Goal: Check status: Check status

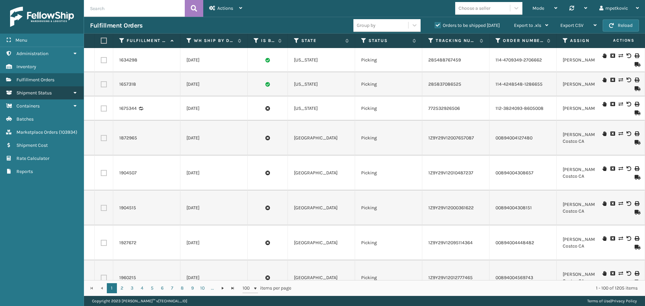
click at [53, 95] on link "Shipment Status" at bounding box center [42, 92] width 84 height 13
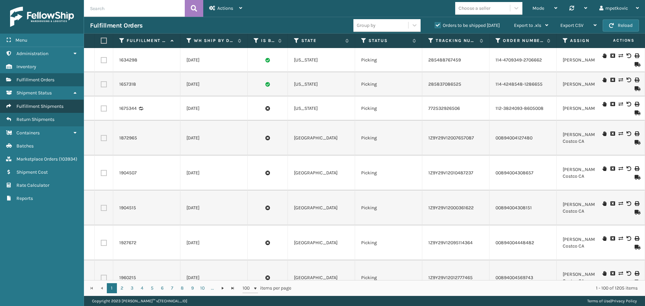
click at [41, 108] on span "Fulfillment Shipments" at bounding box center [39, 107] width 47 height 6
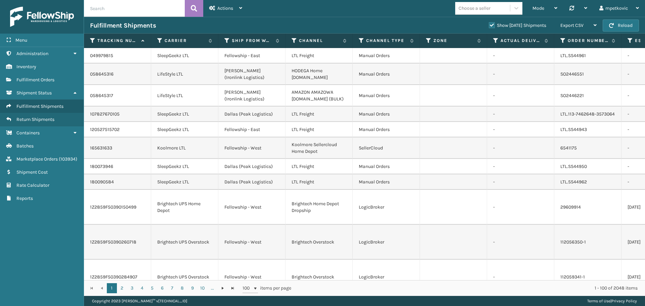
click at [168, 29] on div "Fulfillment Shipments" at bounding box center [286, 26] width 393 height 8
drag, startPoint x: 116, startPoint y: 58, endPoint x: 107, endPoint y: 59, distance: 9.4
click at [89, 55] on td "049979815" at bounding box center [117, 55] width 67 height 15
click at [122, 60] on td "049979815" at bounding box center [117, 55] width 67 height 15
drag, startPoint x: 171, startPoint y: 57, endPoint x: 211, endPoint y: 57, distance: 40.0
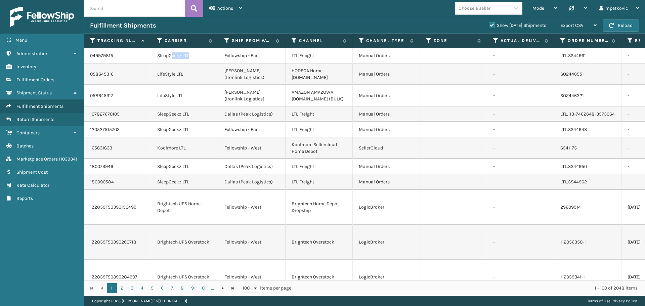
click at [211, 57] on td "SleepGeekz LTL" at bounding box center [184, 55] width 67 height 15
click at [296, 54] on td "LTL Freight" at bounding box center [319, 55] width 67 height 15
drag, startPoint x: 261, startPoint y: 57, endPoint x: 273, endPoint y: 57, distance: 12.1
click at [262, 57] on td "Fellowship - East" at bounding box center [251, 55] width 67 height 15
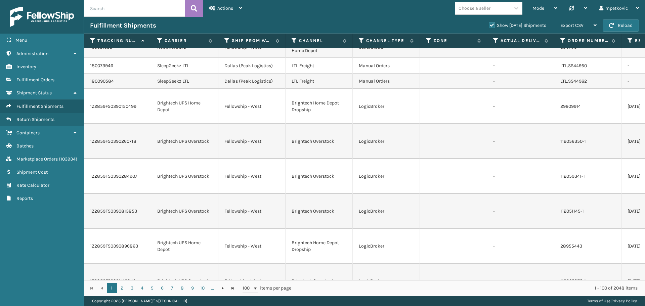
click at [53, 243] on div "Menu Administration Inventory Fulfillment Orders Shipment Status Fulfillment Sh…" at bounding box center [42, 153] width 84 height 306
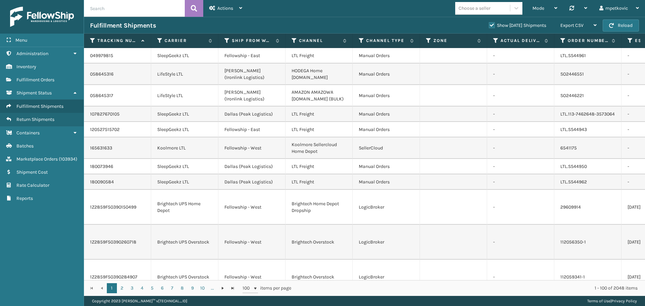
click at [34, 234] on div "Menu Administration Inventory Fulfillment Orders Shipment Status Fulfillment Sh…" at bounding box center [42, 153] width 84 height 306
click at [39, 225] on div "Menu Administration Inventory Fulfillment Orders Shipment Status Fulfillment Sh…" at bounding box center [42, 153] width 84 height 306
click at [161, 23] on div "Fulfillment Shipments" at bounding box center [286, 26] width 393 height 8
click at [160, 22] on div "Fulfillment Shipments" at bounding box center [286, 26] width 393 height 8
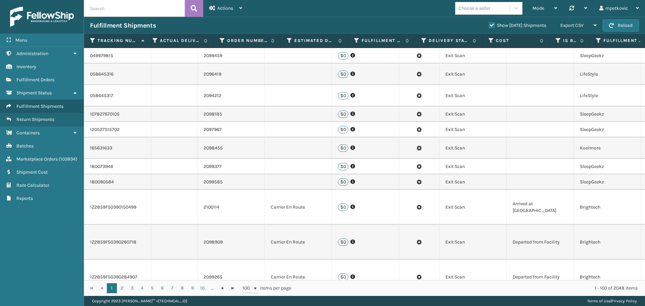
scroll to position [0, 604]
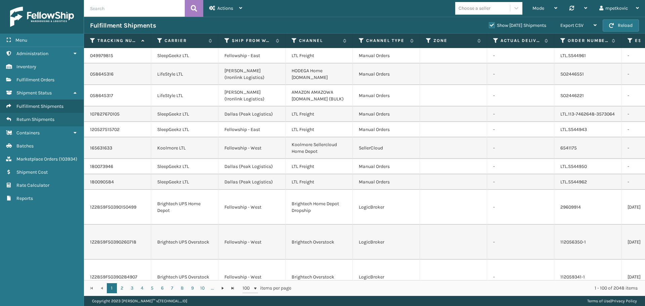
click at [127, 9] on input "text" at bounding box center [134, 8] width 101 height 17
click at [118, 11] on input "text" at bounding box center [134, 8] width 101 height 17
paste input "2058744"
type input "2058744"
click at [189, 8] on button at bounding box center [194, 8] width 18 height 17
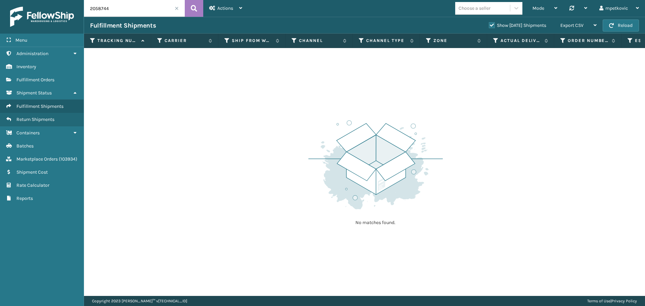
click at [495, 26] on label "Show [DATE] Shipments" at bounding box center [517, 26] width 57 height 6
click at [489, 26] on input "Show [DATE] Shipments" at bounding box center [489, 24] width 0 height 4
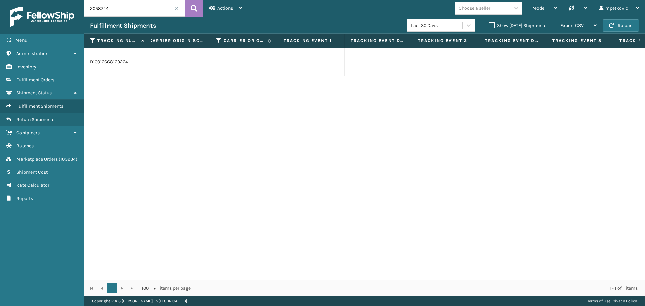
scroll to position [0, 1742]
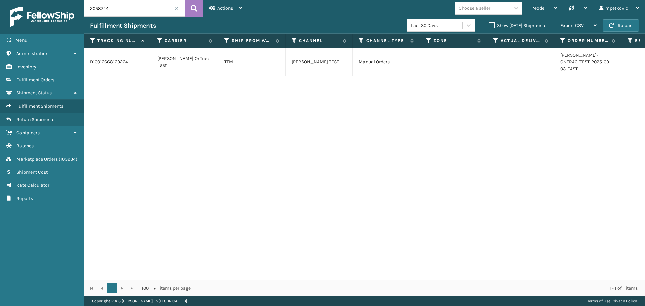
click at [161, 212] on div "D10016668169264 MIlliard OnTrac East TFM Milliard TEST Manual Orders - MILLIARD…" at bounding box center [364, 164] width 561 height 232
click at [170, 149] on div "D10016668169264 MIlliard OnTrac East TFM Milliard TEST Manual Orders - MILLIARD…" at bounding box center [364, 164] width 561 height 232
click at [113, 7] on input "2058744" at bounding box center [134, 8] width 101 height 17
drag, startPoint x: 112, startPoint y: 7, endPoint x: 83, endPoint y: 18, distance: 31.0
click at [82, 0] on div "Menu Administration Inventory Fulfillment Orders Shipment Status Fulfillment Sh…" at bounding box center [322, 0] width 645 height 0
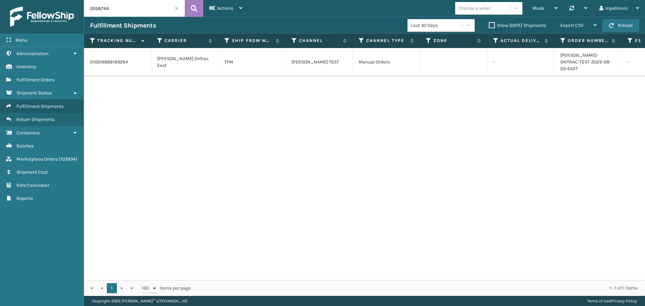
click at [154, 109] on div "D10016668169264 MIlliard OnTrac East TFM Milliard TEST Manual Orders - MILLIARD…" at bounding box center [364, 164] width 561 height 232
click at [113, 11] on input "2058744" at bounding box center [134, 8] width 101 height 17
click at [156, 143] on div "D10016668169264 MIlliard OnTrac East TFM Milliard TEST Manual Orders - MILLIARD…" at bounding box center [364, 164] width 561 height 232
click at [126, 111] on div "D10016668169264 MIlliard OnTrac East TFM Milliard TEST Manual Orders - MILLIARD…" at bounding box center [364, 164] width 561 height 232
click at [124, 15] on input "2058744" at bounding box center [134, 8] width 101 height 17
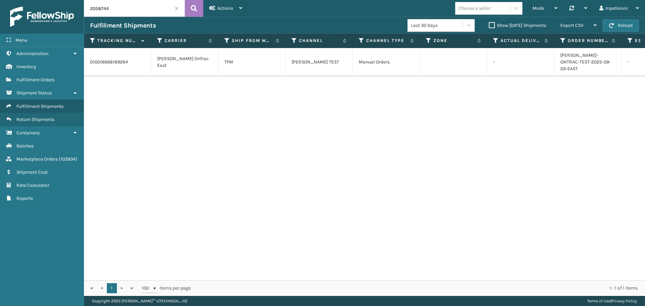
click at [128, 146] on div "D10016668169264 MIlliard OnTrac East TFM Milliard TEST Manual Orders - MILLIARD…" at bounding box center [364, 164] width 561 height 232
click at [131, 6] on input "2058744" at bounding box center [134, 8] width 101 height 17
click at [190, 173] on div "D10016668169264 MIlliard OnTrac East TFM Milliard TEST Manual Orders - MILLIARD…" at bounding box center [364, 164] width 561 height 232
click at [256, 115] on div "D10016668169264 MIlliard OnTrac East TFM Milliard TEST Manual Orders - MILLIARD…" at bounding box center [364, 164] width 561 height 232
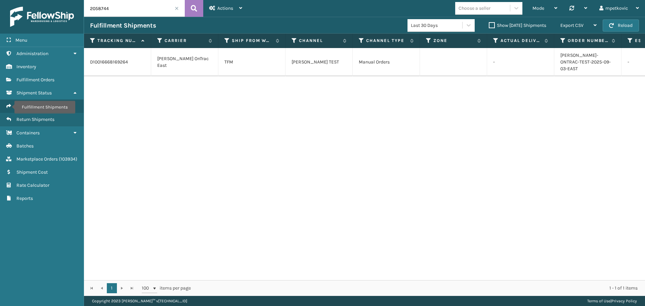
click at [193, 156] on div "D10016668169264 MIlliard OnTrac East TFM Milliard TEST Manual Orders - MILLIARD…" at bounding box center [364, 164] width 561 height 232
click at [223, 156] on div "D10016668169264 MIlliard OnTrac East TFM Milliard TEST Manual Orders - MILLIARD…" at bounding box center [364, 164] width 561 height 232
click at [229, 135] on div "D10016668169264 MIlliard OnTrac East TFM Milliard TEST Manual Orders - MILLIARD…" at bounding box center [364, 164] width 561 height 232
click at [229, 105] on div "D10016668169264 MIlliard OnTrac East TFM Milliard TEST Manual Orders - MILLIARD…" at bounding box center [364, 164] width 561 height 232
click at [189, 103] on div "D10016668169264 MIlliard OnTrac East TFM Milliard TEST Manual Orders - MILLIARD…" at bounding box center [364, 164] width 561 height 232
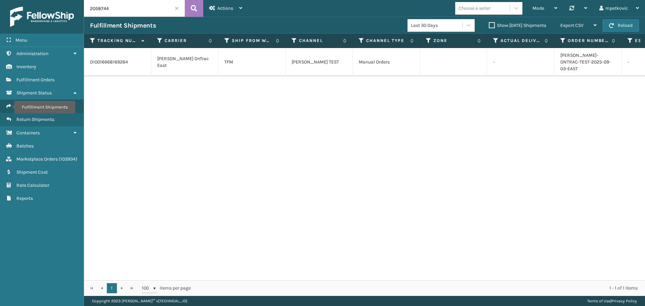
click at [180, 105] on div "D10016668169264 MIlliard OnTrac East TFM Milliard TEST Manual Orders - MILLIARD…" at bounding box center [364, 164] width 561 height 232
click at [134, 93] on div "D10016668169264 MIlliard OnTrac East TFM Milliard TEST Manual Orders - MILLIARD…" at bounding box center [364, 164] width 561 height 232
click at [107, 103] on div "D10016668169264 MIlliard OnTrac East TFM Milliard TEST Manual Orders - MILLIARD…" at bounding box center [364, 164] width 561 height 232
drag, startPoint x: 135, startPoint y: 94, endPoint x: 166, endPoint y: 213, distance: 123.6
click at [134, 94] on div "D10016668169264 MIlliard OnTrac East TFM Milliard TEST Manual Orders - MILLIARD…" at bounding box center [364, 164] width 561 height 232
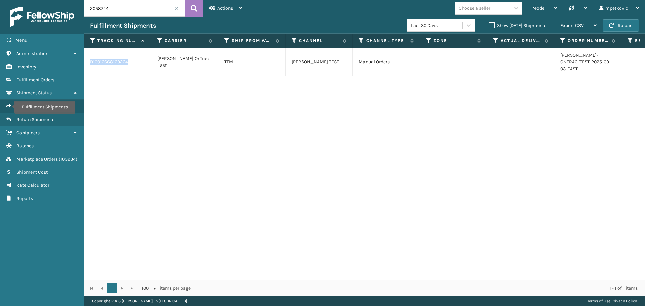
drag, startPoint x: 131, startPoint y: 58, endPoint x: 90, endPoint y: 59, distance: 41.0
click at [90, 59] on td "D10016668169264" at bounding box center [117, 62] width 67 height 28
copy td "D10016668169264"
click at [223, 110] on div "D10016668169264 MIlliard OnTrac East TFM Milliard TEST Manual Orders - MILLIARD…" at bounding box center [364, 164] width 561 height 232
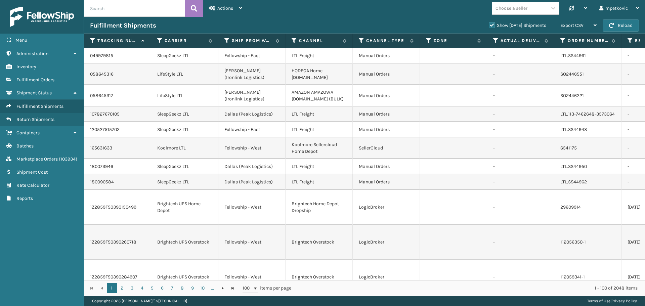
click at [39, 80] on span "Fulfillment Orders" at bounding box center [35, 80] width 38 height 6
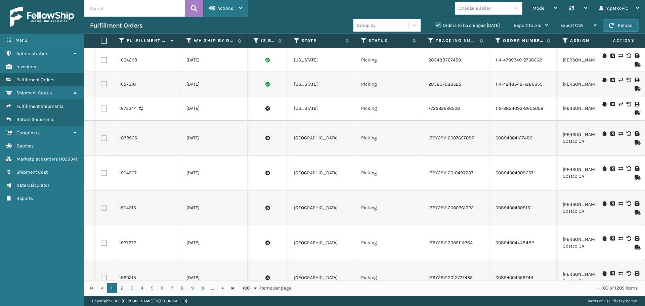
click at [222, 5] on span "Actions" at bounding box center [225, 8] width 16 height 6
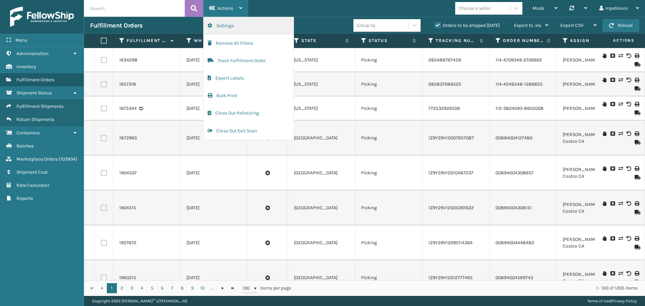
click at [243, 26] on button "Settings" at bounding box center [249, 25] width 90 height 17
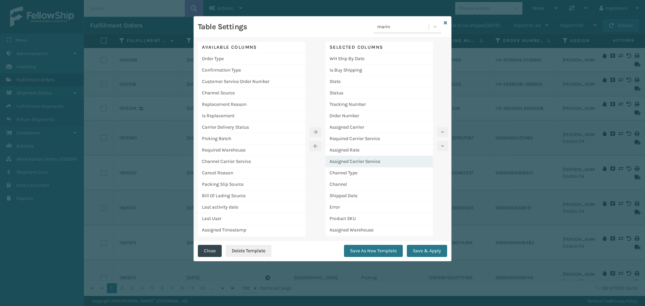
click at [368, 159] on div "Assigned Carrier Service" at bounding box center [380, 161] width 108 height 11
click at [441, 134] on button "button" at bounding box center [442, 132] width 11 height 10
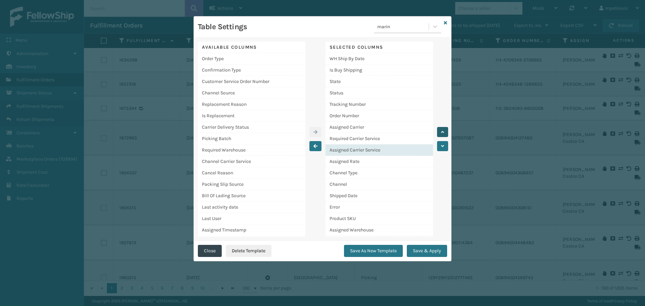
click at [441, 134] on button "button" at bounding box center [442, 132] width 11 height 10
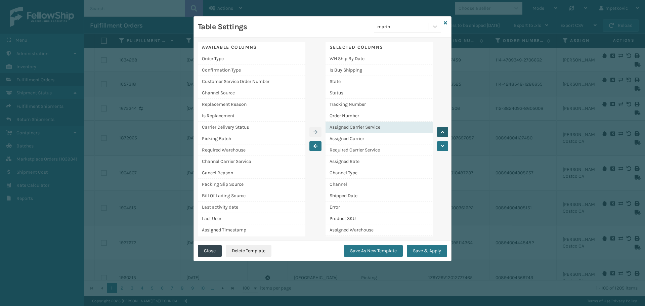
click at [441, 134] on button "button" at bounding box center [442, 132] width 11 height 10
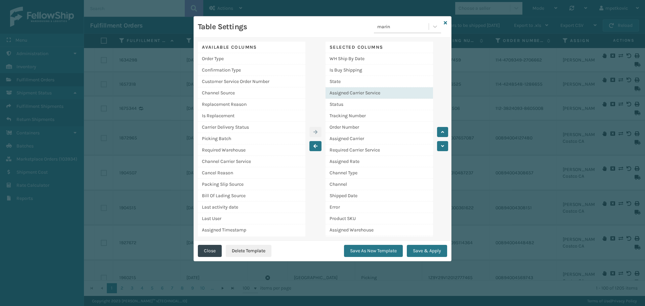
drag, startPoint x: 441, startPoint y: 134, endPoint x: 380, endPoint y: 87, distance: 76.2
click at [439, 134] on button "button" at bounding box center [442, 132] width 11 height 10
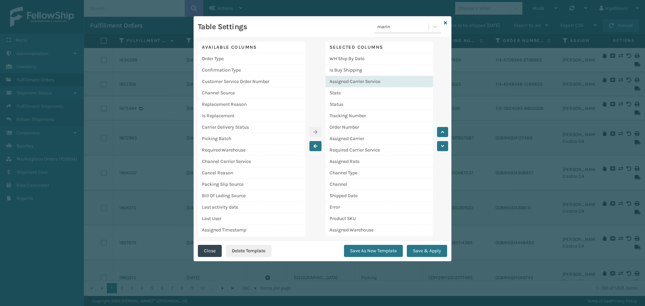
click at [372, 76] on div "Assigned Carrier Service" at bounding box center [380, 81] width 108 height 11
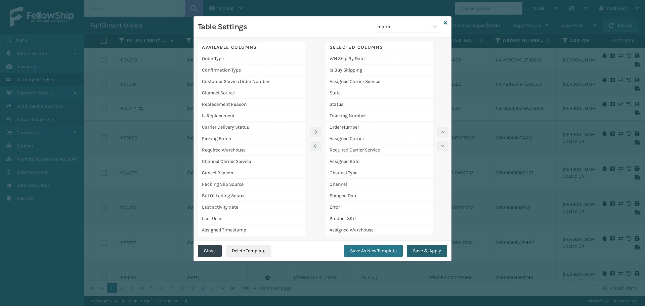
click at [423, 251] on button "Save & Apply" at bounding box center [427, 251] width 40 height 12
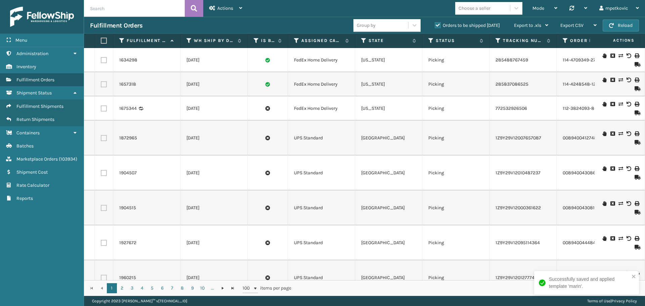
click at [570, 284] on div "Successfully saved and applied template 'marin'." at bounding box center [589, 283] width 81 height 14
click at [296, 40] on icon at bounding box center [296, 41] width 5 height 6
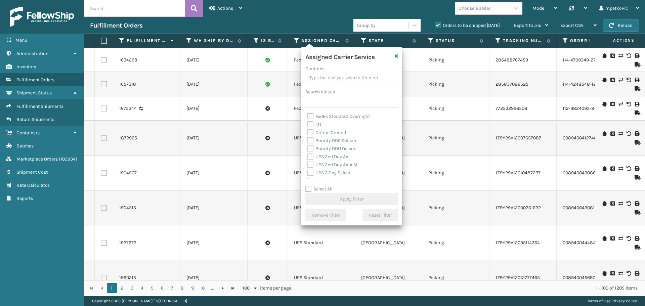
scroll to position [73, 0]
click at [329, 149] on label "OnTrac Ground" at bounding box center [327, 148] width 39 height 6
click at [308, 148] on input "OnTrac Ground" at bounding box center [308, 146] width 0 height 4
checkbox input "true"
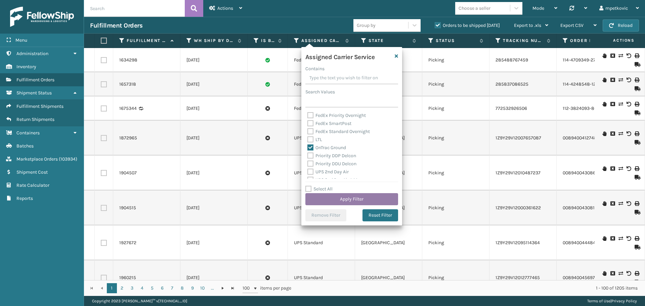
click at [354, 203] on button "Apply Filter" at bounding box center [352, 199] width 93 height 12
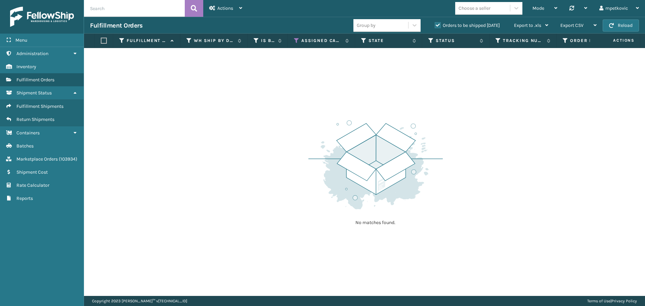
click at [449, 25] on label "Orders to be shipped [DATE]" at bounding box center [467, 26] width 65 height 6
click at [435, 25] on input "Orders to be shipped [DATE]" at bounding box center [435, 24] width 0 height 4
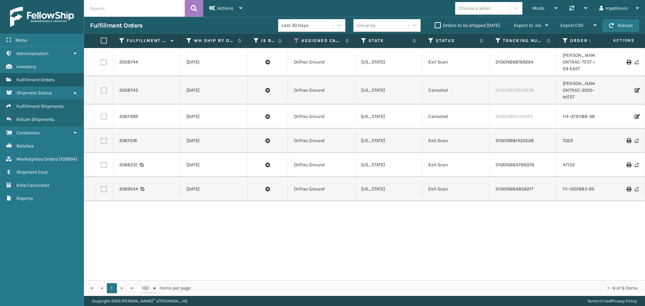
click at [459, 207] on div "2058744 [DATE] OnTrac Ground [US_STATE] Exit Scan D10016668169264 [PERSON_NAME]…" at bounding box center [364, 164] width 561 height 232
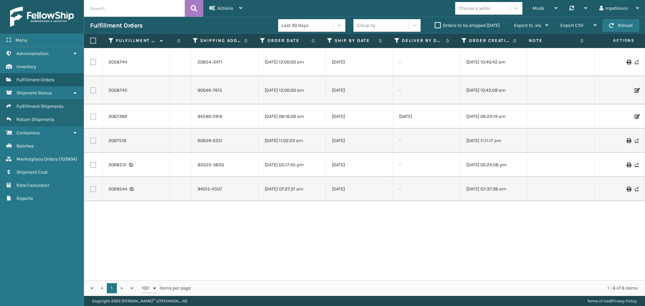
scroll to position [0, 0]
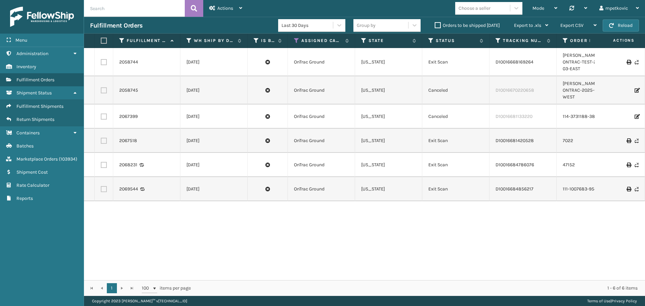
click at [155, 227] on div "2058744 [DATE] OnTrac Ground [US_STATE] Exit Scan D10016668169264 [PERSON_NAME]…" at bounding box center [364, 164] width 561 height 232
click at [31, 246] on div "Menu Administration Inventory Fulfillment Orders Shipment Status Fulfillment Sh…" at bounding box center [42, 153] width 84 height 306
click at [43, 234] on div "Menu Administration Inventory Fulfillment Orders Shipment Status Fulfillment Sh…" at bounding box center [42, 153] width 84 height 306
click at [40, 232] on div "Menu Administration Inventory Fulfillment Orders Shipment Status Fulfillment Sh…" at bounding box center [42, 153] width 84 height 306
click at [323, 23] on div "Last 30 Days" at bounding box center [308, 25] width 52 height 7
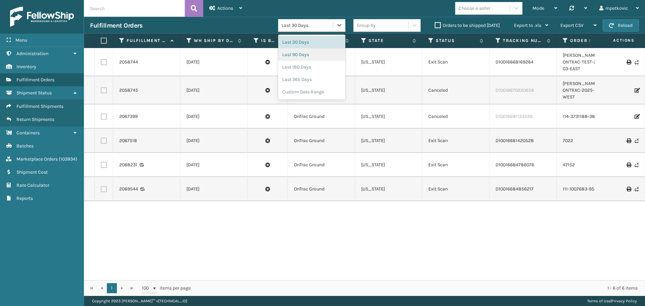
click at [303, 56] on div "Last 90 Days" at bounding box center [311, 54] width 67 height 12
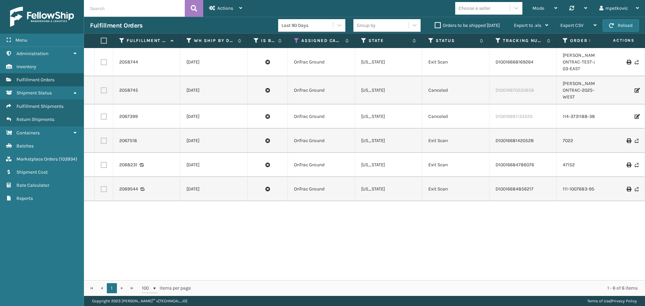
click at [301, 20] on div "Last 90 Days" at bounding box center [311, 25] width 67 height 13
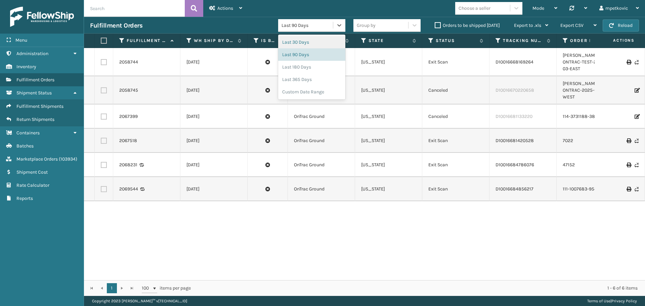
click at [310, 40] on div "Last 30 Days" at bounding box center [311, 42] width 67 height 12
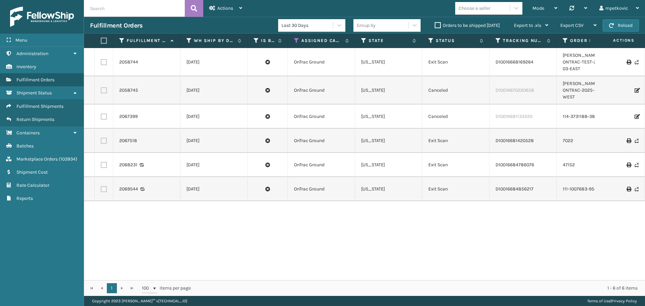
click at [130, 226] on div "2058744 [DATE] OnTrac Ground [US_STATE] Exit Scan D10016668169264 [PERSON_NAME]…" at bounding box center [364, 164] width 561 height 232
click at [135, 208] on div "2058744 [DATE] OnTrac Ground [US_STATE] Exit Scan D10016668169264 [PERSON_NAME]…" at bounding box center [364, 164] width 561 height 232
click at [129, 210] on div "2058744 [DATE] OnTrac Ground [US_STATE] Exit Scan D10016668169264 [PERSON_NAME]…" at bounding box center [364, 164] width 561 height 232
click at [154, 206] on div "2058744 [DATE] OnTrac Ground [US_STATE] Exit Scan D10016668169264 [PERSON_NAME]…" at bounding box center [364, 164] width 561 height 232
click at [127, 208] on div "2058744 [DATE] OnTrac Ground [US_STATE] Exit Scan D10016668169264 [PERSON_NAME]…" at bounding box center [364, 164] width 561 height 232
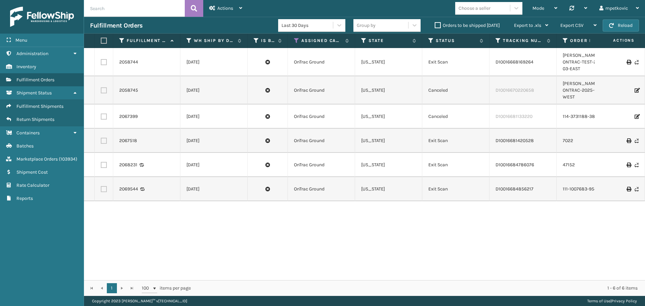
click at [131, 206] on div "2058744 [DATE] OnTrac Ground [US_STATE] Exit Scan D10016668169264 [PERSON_NAME]…" at bounding box center [364, 164] width 561 height 232
click at [131, 202] on div "2058744 [DATE] OnTrac Ground [US_STATE] Exit Scan D10016668169264 [PERSON_NAME]…" at bounding box center [364, 164] width 561 height 232
drag, startPoint x: 141, startPoint y: 62, endPoint x: 117, endPoint y: 58, distance: 24.8
click at [117, 58] on td "2058744" at bounding box center [146, 62] width 67 height 28
copy link "2058744"
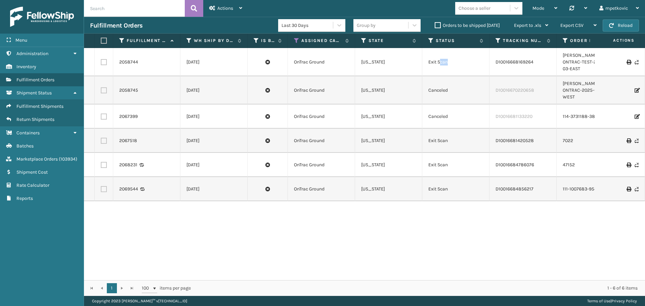
drag, startPoint x: 440, startPoint y: 63, endPoint x: 458, endPoint y: 63, distance: 17.5
click at [458, 63] on td "Exit Scan" at bounding box center [455, 62] width 67 height 28
click at [446, 59] on td "Exit Scan" at bounding box center [455, 62] width 67 height 28
click at [164, 218] on div "2058744 [DATE] OnTrac Ground [US_STATE] Exit Scan D10016668169264 [PERSON_NAME]…" at bounding box center [364, 164] width 561 height 232
drag, startPoint x: 146, startPoint y: 64, endPoint x: 113, endPoint y: 63, distance: 33.3
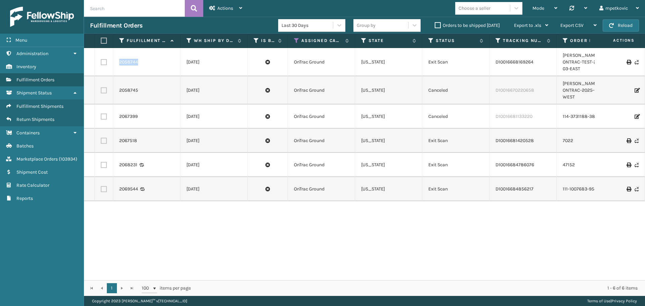
click at [178, 228] on div "2058744 [DATE] OnTrac Ground [US_STATE] Exit Scan D10016668169264 [PERSON_NAME]…" at bounding box center [364, 164] width 561 height 232
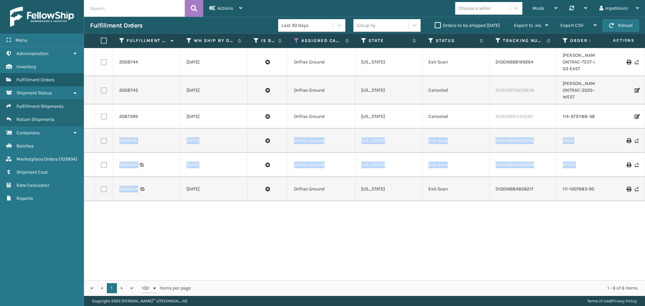
drag, startPoint x: 160, startPoint y: 187, endPoint x: 116, endPoint y: 128, distance: 73.6
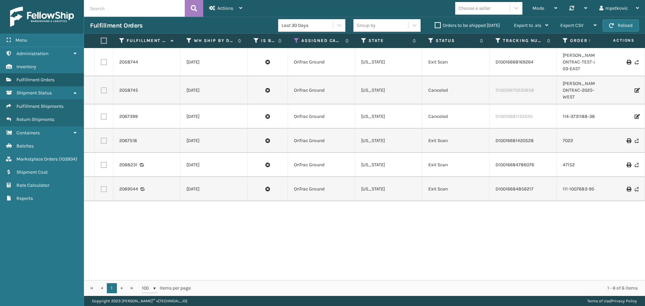
click at [271, 219] on div "2058744 [DATE] OnTrac Ground [US_STATE] Exit Scan D10016668169264 [PERSON_NAME]…" at bounding box center [364, 164] width 561 height 232
